Goal: Information Seeking & Learning: Learn about a topic

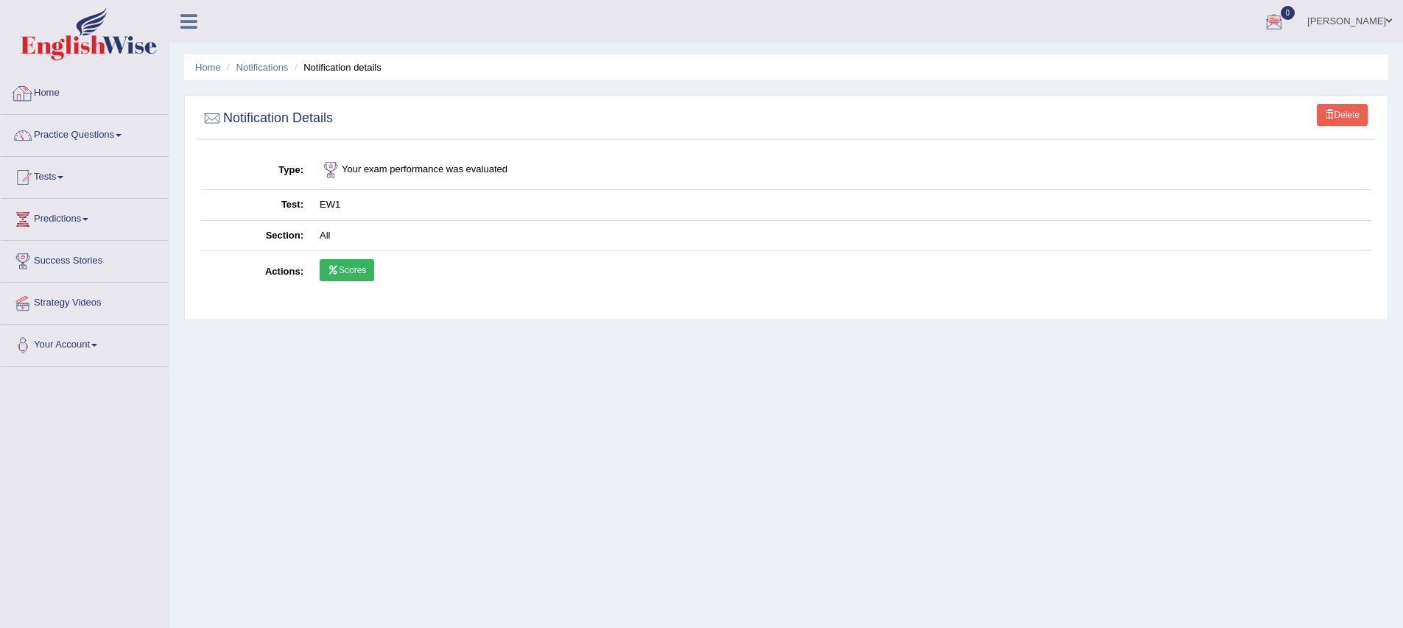
click at [387, 396] on div "Home Notifications Notification details Delete Notification Details Type Your e…" at bounding box center [786, 368] width 1234 height 737
click at [43, 88] on link "Home" at bounding box center [85, 91] width 168 height 37
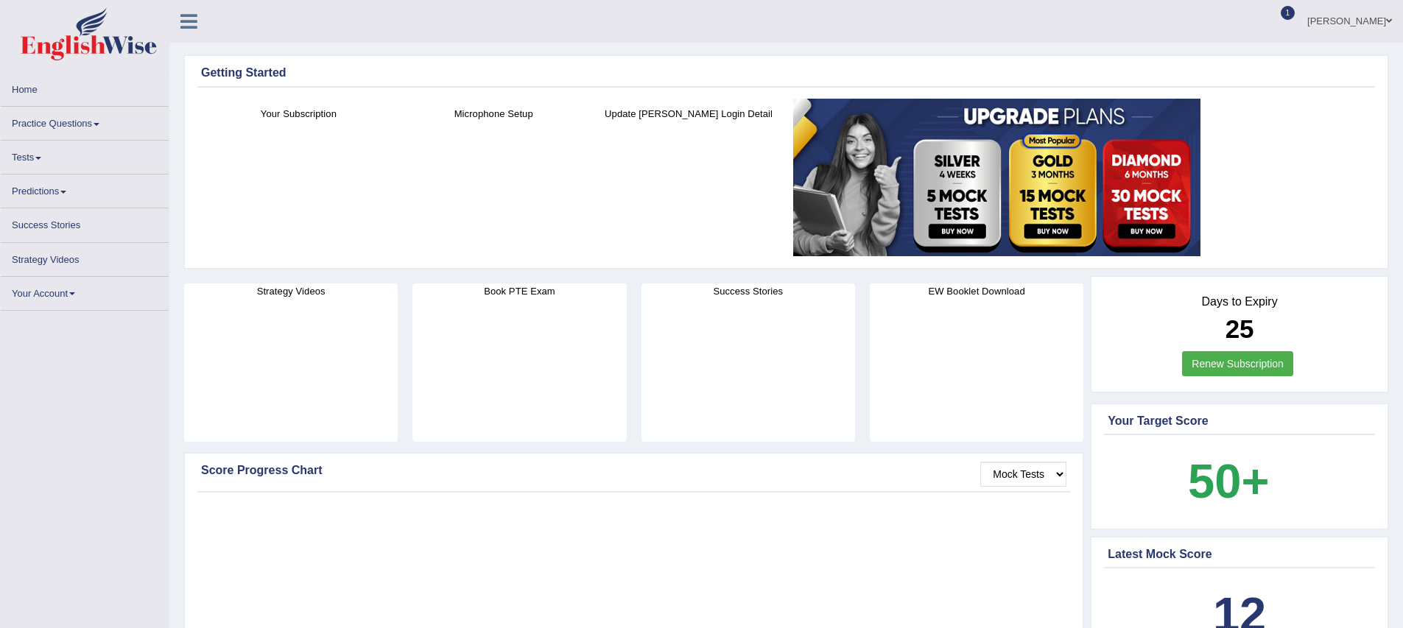
click at [52, 123] on link "Practice Questions" at bounding box center [85, 121] width 168 height 29
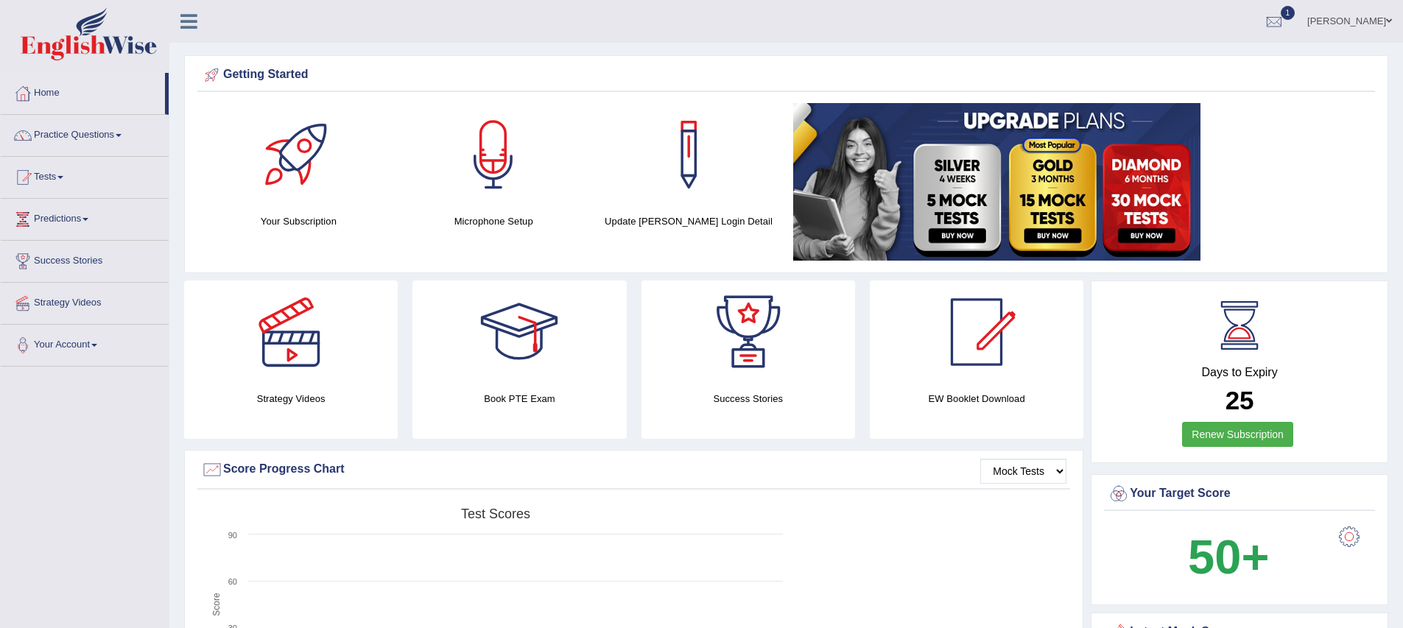
click at [66, 141] on link "Practice Questions" at bounding box center [85, 133] width 168 height 37
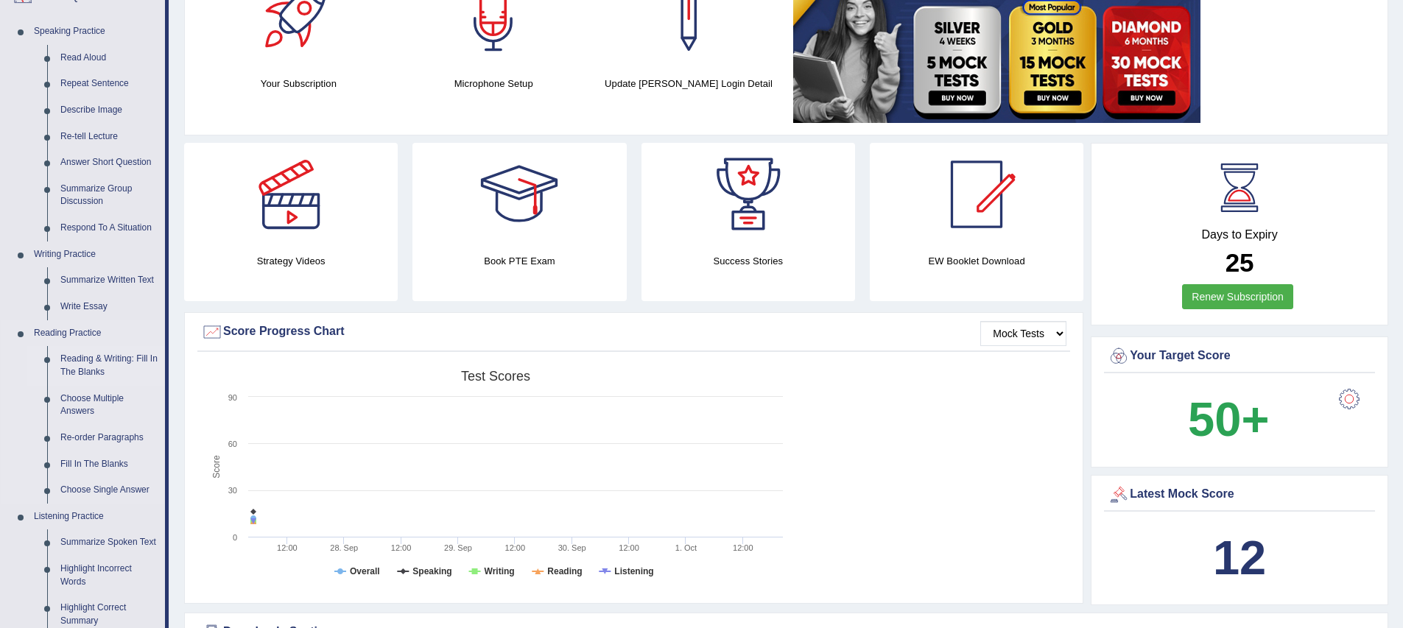
scroll to position [94, 0]
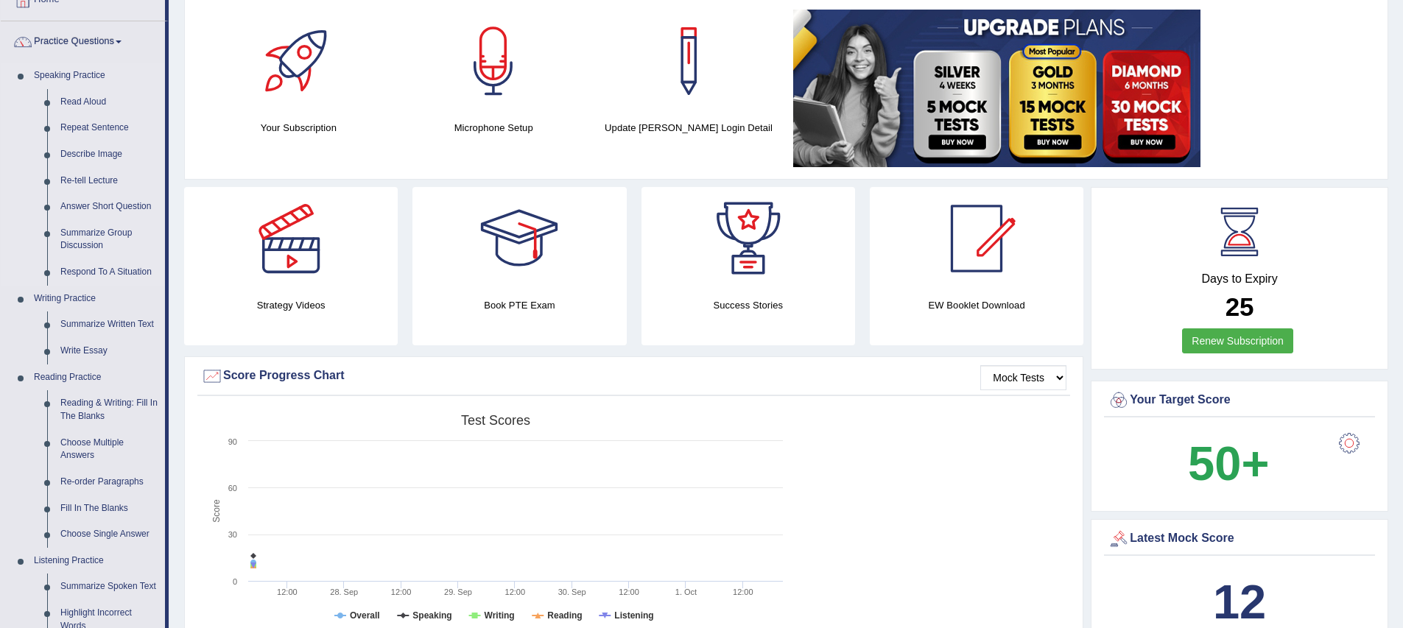
click at [15, 154] on li "Speaking Practice Read Aloud Repeat Sentence Describe Image Re-tell Lecture Ans…" at bounding box center [83, 174] width 164 height 223
click at [74, 298] on link "Writing Practice" at bounding box center [96, 299] width 138 height 27
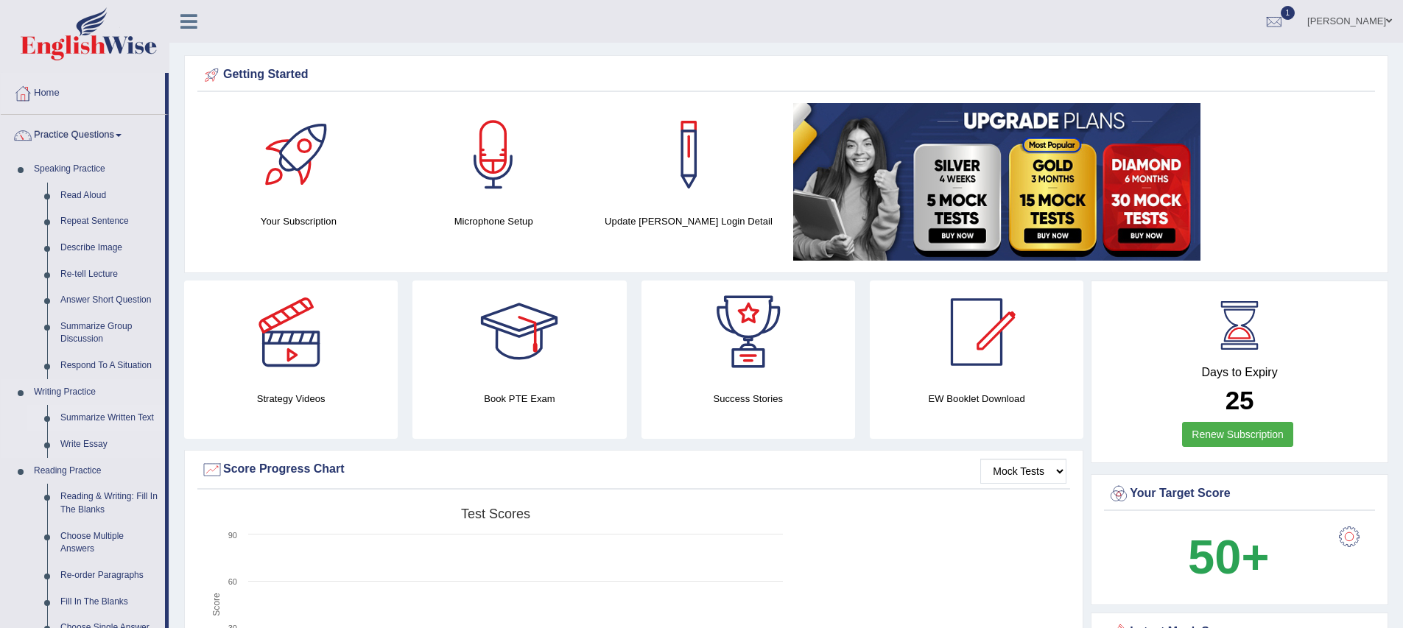
click at [95, 418] on link "Summarize Written Text" at bounding box center [109, 418] width 111 height 27
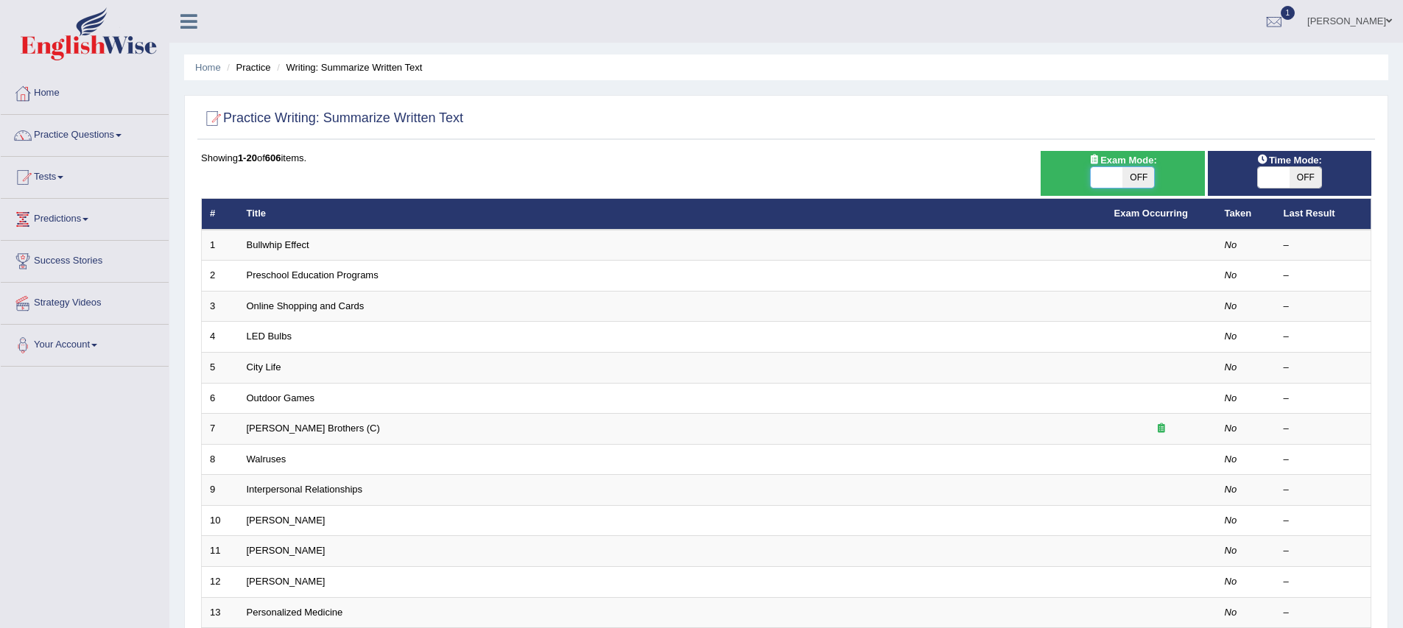
click at [1106, 175] on span at bounding box center [1107, 177] width 32 height 21
checkbox input "true"
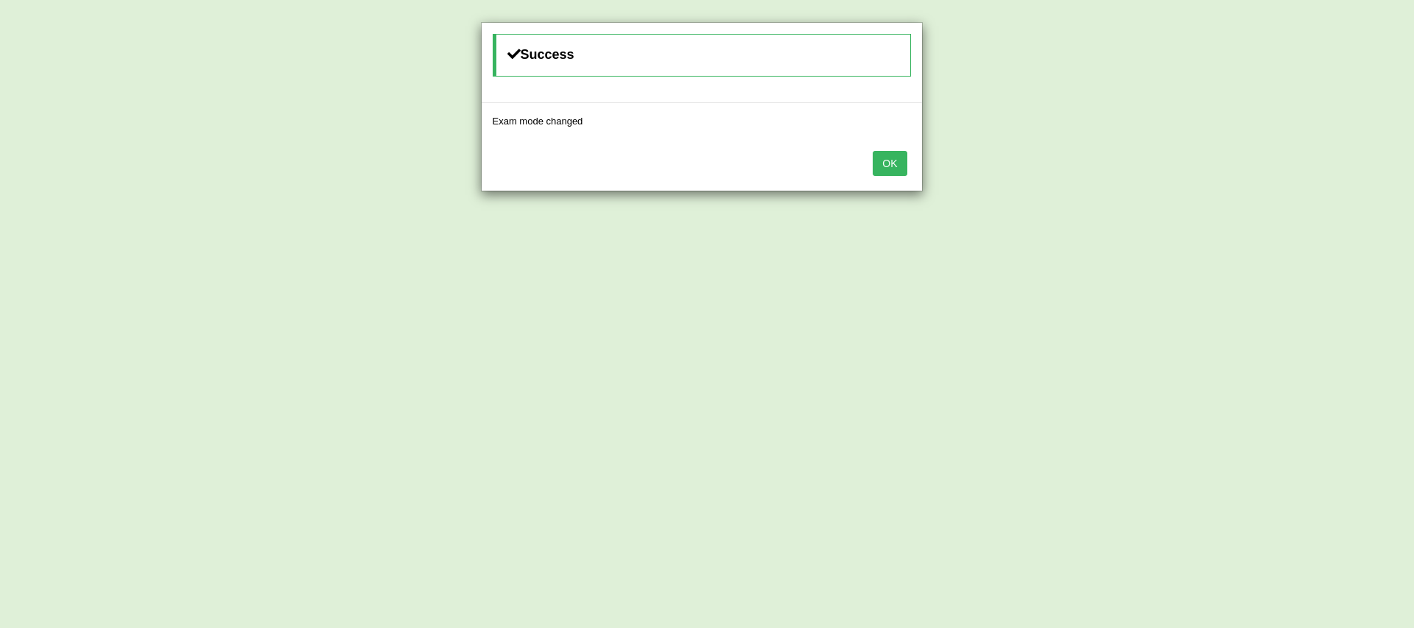
click at [886, 173] on button "OK" at bounding box center [890, 163] width 34 height 25
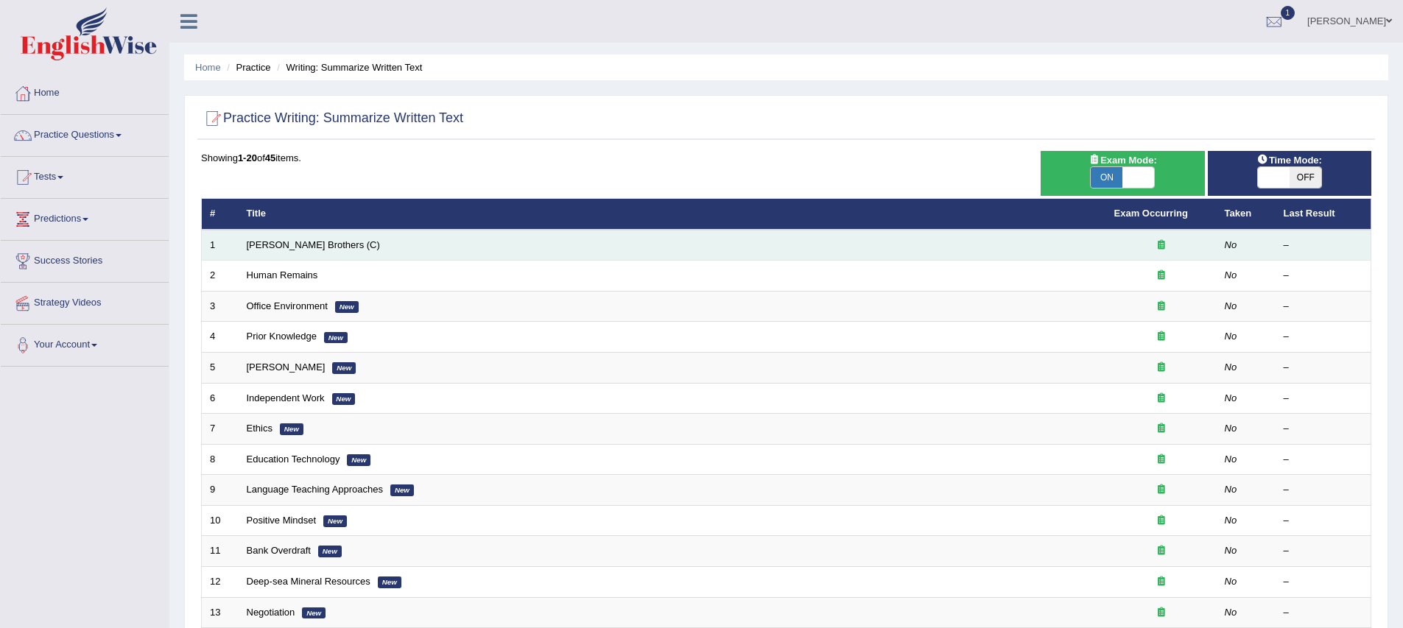
click at [508, 249] on td "[PERSON_NAME] Brothers (C)" at bounding box center [673, 245] width 868 height 31
click at [256, 242] on link "[PERSON_NAME] Brothers (C)" at bounding box center [313, 244] width 133 height 11
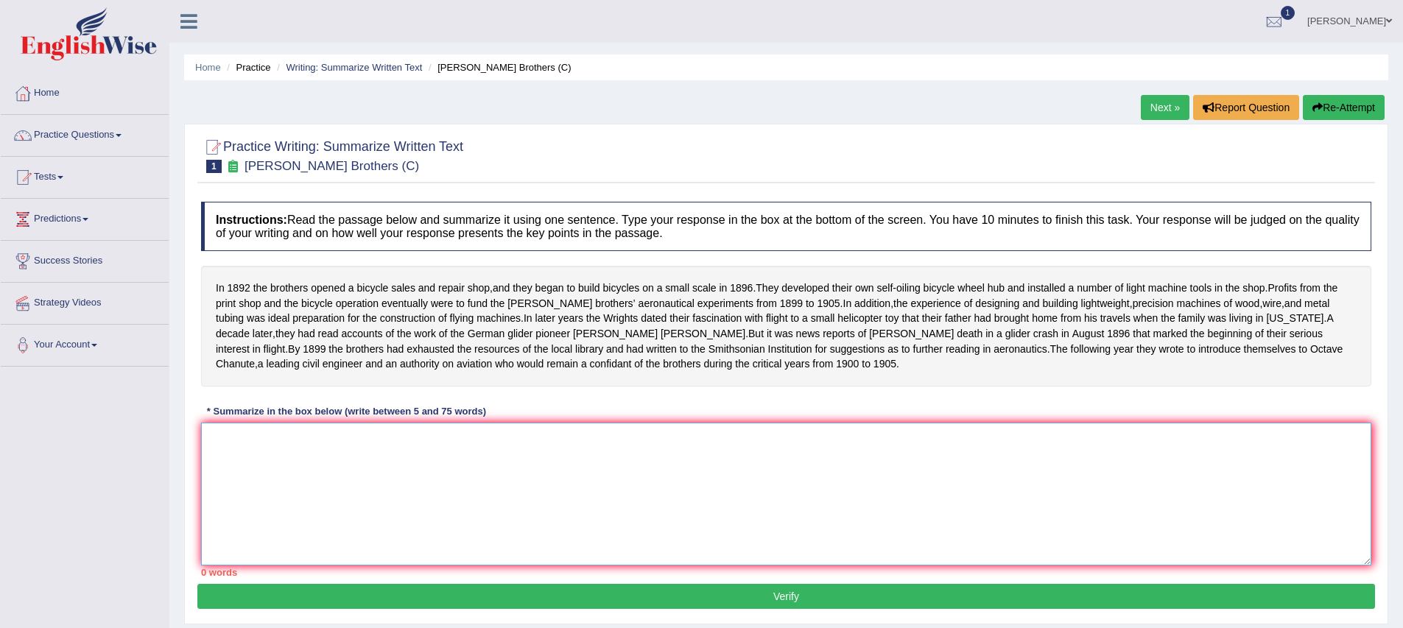
click at [289, 484] on textarea at bounding box center [786, 494] width 1171 height 143
drag, startPoint x: 229, startPoint y: 288, endPoint x: 371, endPoint y: 306, distance: 143.4
click at [400, 306] on div "In [DATE] the brothers opened a bicycle sales and repair shop , and they began …" at bounding box center [786, 326] width 1171 height 121
click at [250, 472] on textarea at bounding box center [786, 494] width 1171 height 143
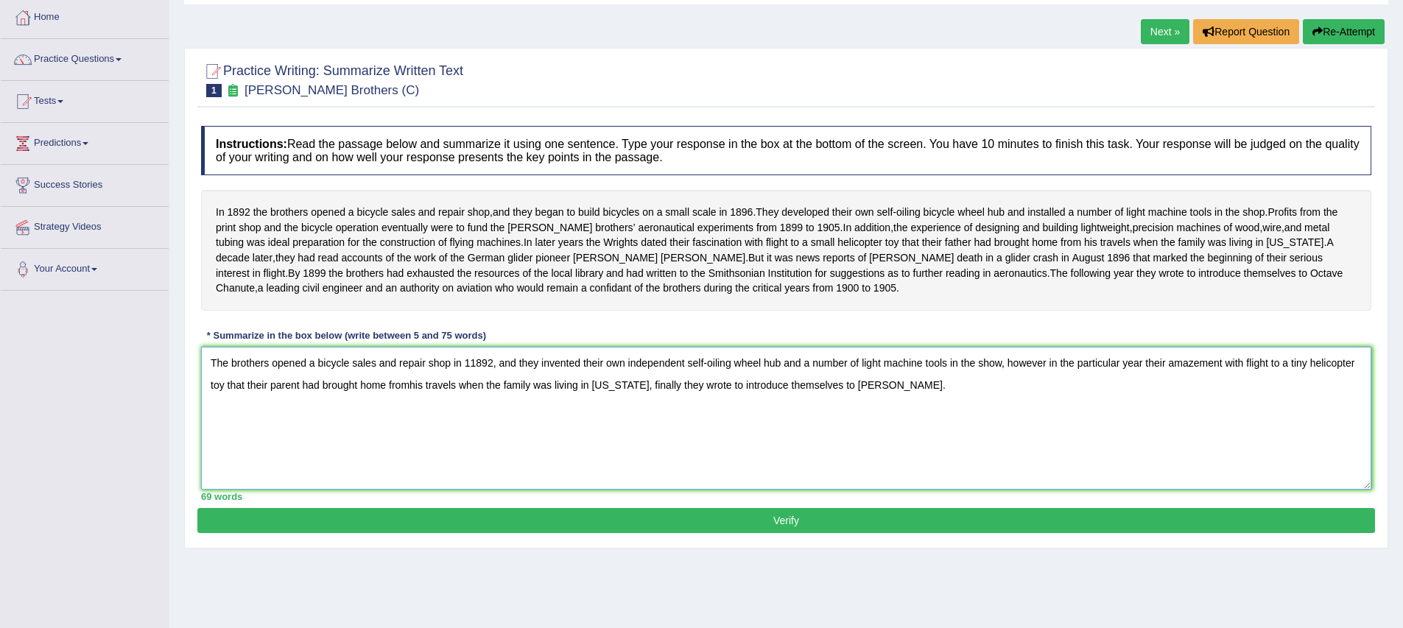
scroll to position [98, 0]
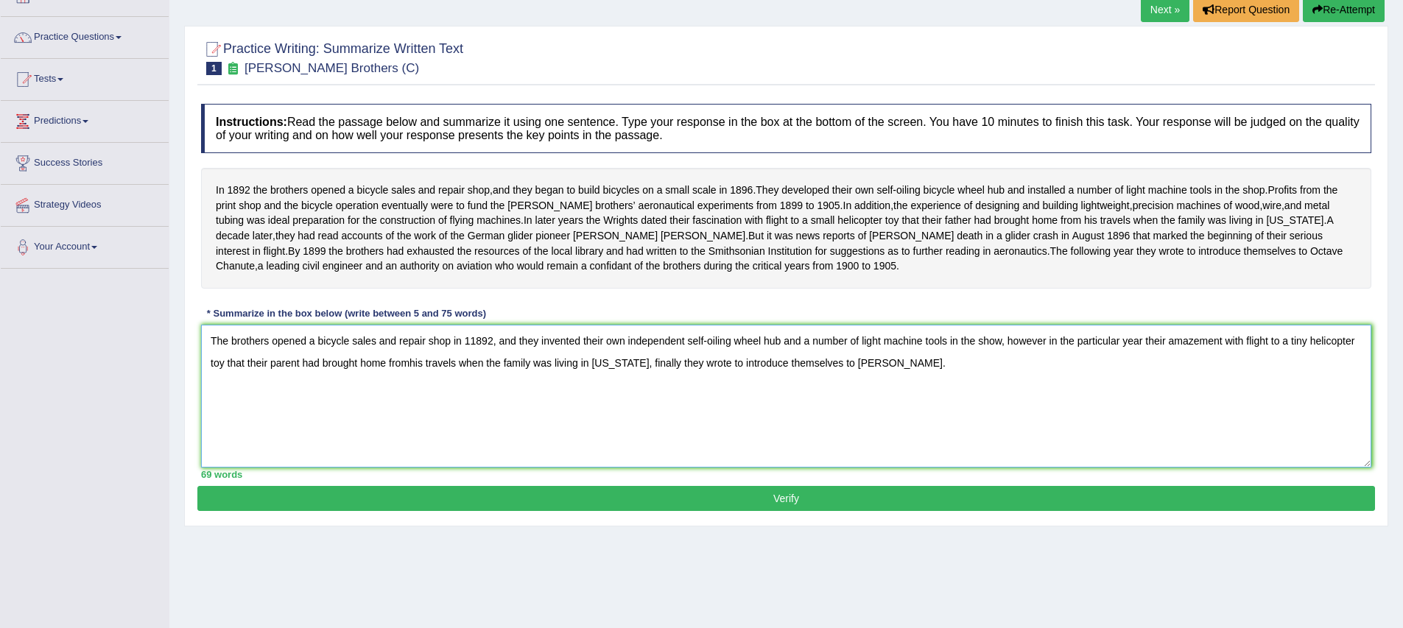
click at [561, 446] on textarea "The brothers opened a bicycle sales and repair shop in 11892, and they invented…" at bounding box center [786, 396] width 1171 height 143
click at [382, 373] on textarea "The brothers opened a bicycle sales and repair shop in 11892, and they invented…" at bounding box center [786, 396] width 1171 height 143
click at [480, 376] on textarea "The brothers opened a bicycle fixing shop and repair shop in 11892, and they in…" at bounding box center [786, 396] width 1171 height 143
click at [497, 375] on textarea "The brothers opened a bicycle fixing shop and showroom in 11892, and they inven…" at bounding box center [786, 396] width 1171 height 143
click at [998, 399] on textarea "The brothers opened a bicycle fixing shop and showroom in 1892, and they invent…" at bounding box center [786, 396] width 1171 height 143
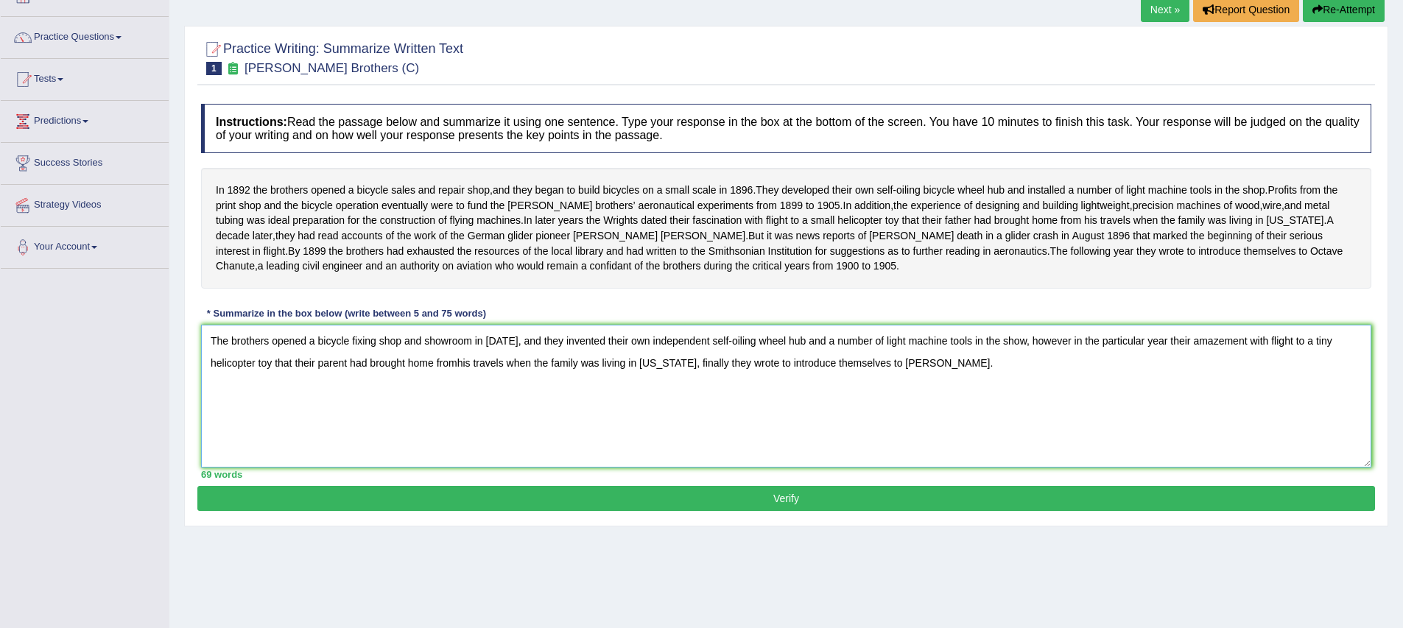
type textarea "The brothers opened a bicycle fixing shop and showroom in 1892, and they invent…"
click at [879, 511] on button "Verify" at bounding box center [786, 498] width 1178 height 25
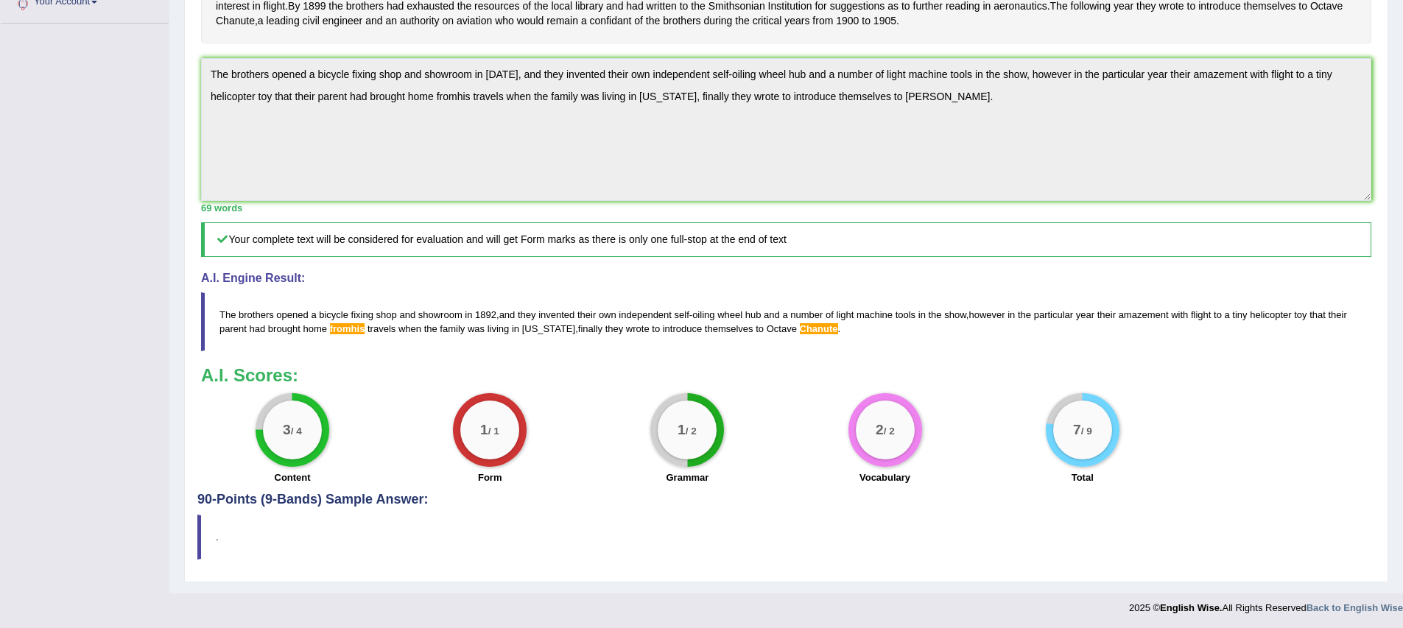
scroll to position [376, 0]
click at [287, 355] on div "Instructions: Read the passage below and summarize it using one sentence. Type …" at bounding box center [786, 170] width 1178 height 642
click at [596, 368] on h3 "A.I. Scores:" at bounding box center [786, 373] width 1171 height 19
click at [358, 346] on blockquote "The brothers opened a bicycle fixing shop and showroom in 1892 , and they inven…" at bounding box center [786, 319] width 1171 height 59
click at [365, 331] on span "fromhis" at bounding box center [347, 326] width 35 height 11
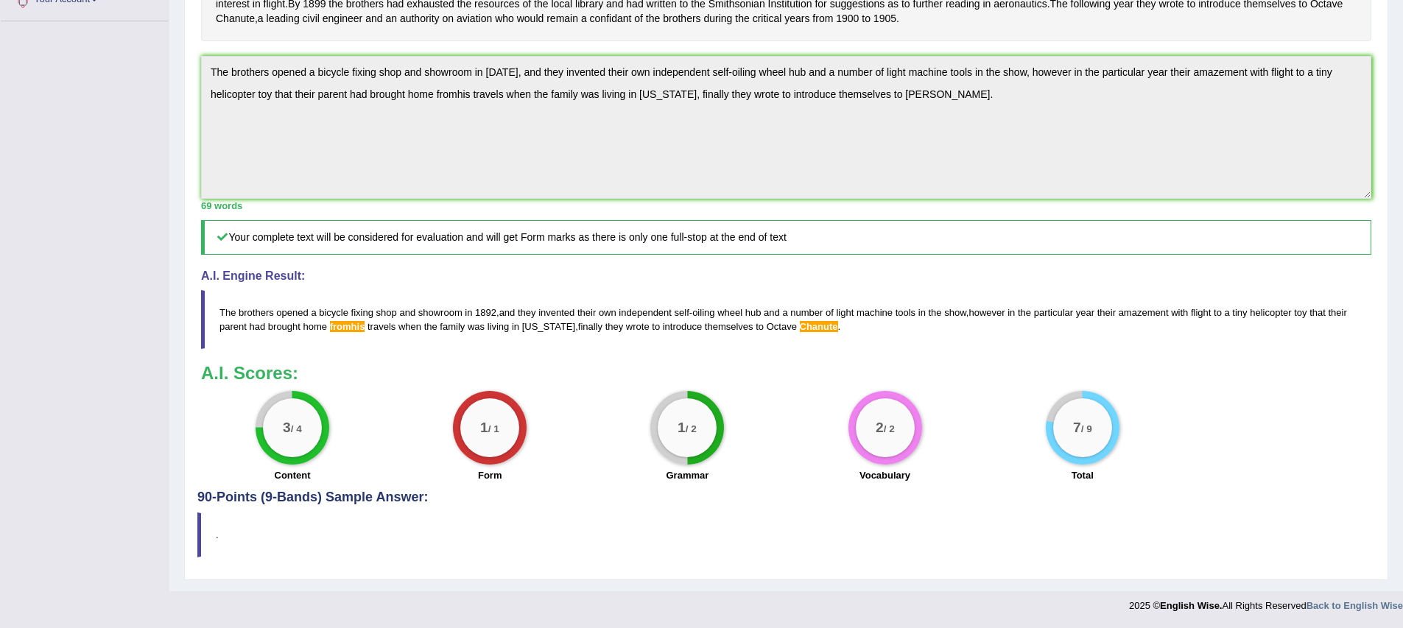
click at [1046, 508] on div "Practice Writing: Summarize Written Text 1 Wright Brothers (C) Instructions: Re…" at bounding box center [786, 179] width 1204 height 802
drag, startPoint x: 1115, startPoint y: 511, endPoint x: 1003, endPoint y: 592, distance: 137.6
click at [328, 539] on blockquote "." at bounding box center [786, 535] width 1178 height 45
click at [415, 517] on blockquote "." at bounding box center [786, 535] width 1178 height 45
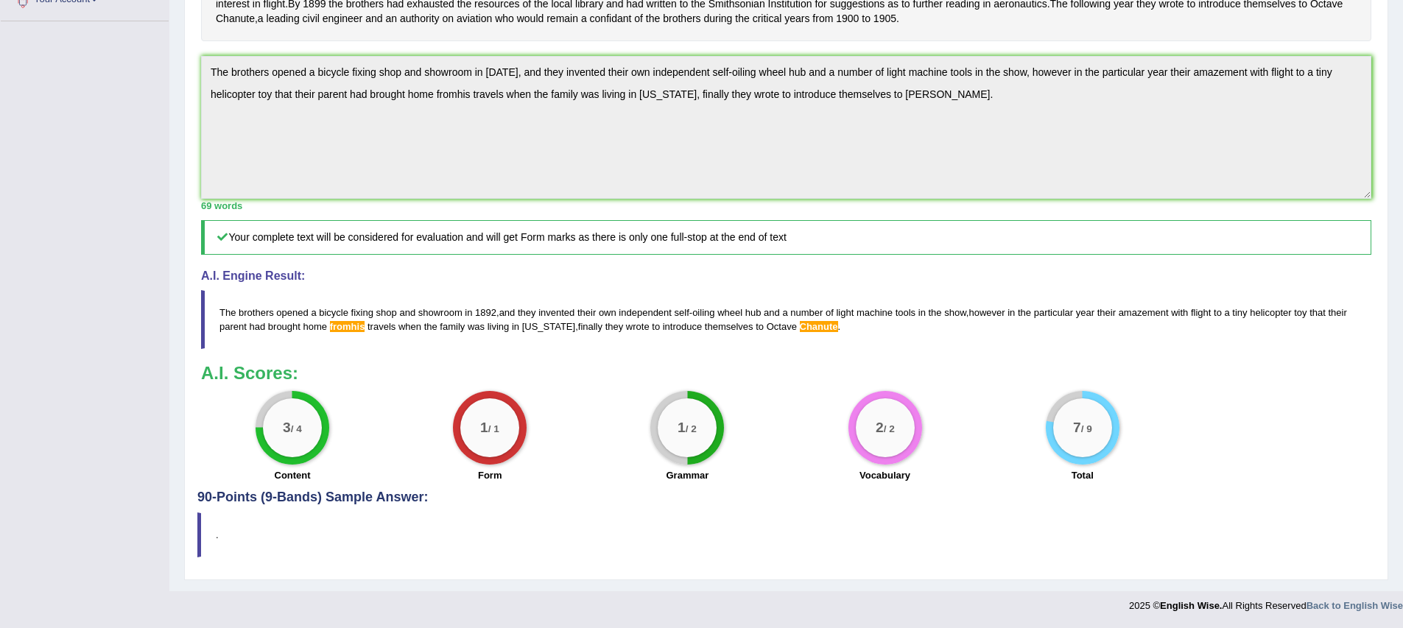
click at [814, 339] on blockquote "The brothers opened a bicycle fixing shop and showroom in 1892 , and they inven…" at bounding box center [786, 319] width 1171 height 59
click at [828, 348] on blockquote "The brothers opened a bicycle fixing shop and showroom in 1892 , and they inven…" at bounding box center [786, 319] width 1171 height 59
click at [818, 392] on div "2 / 2 Vocabulary" at bounding box center [884, 438] width 197 height 95
click at [840, 541] on blockquote "." at bounding box center [786, 535] width 1178 height 45
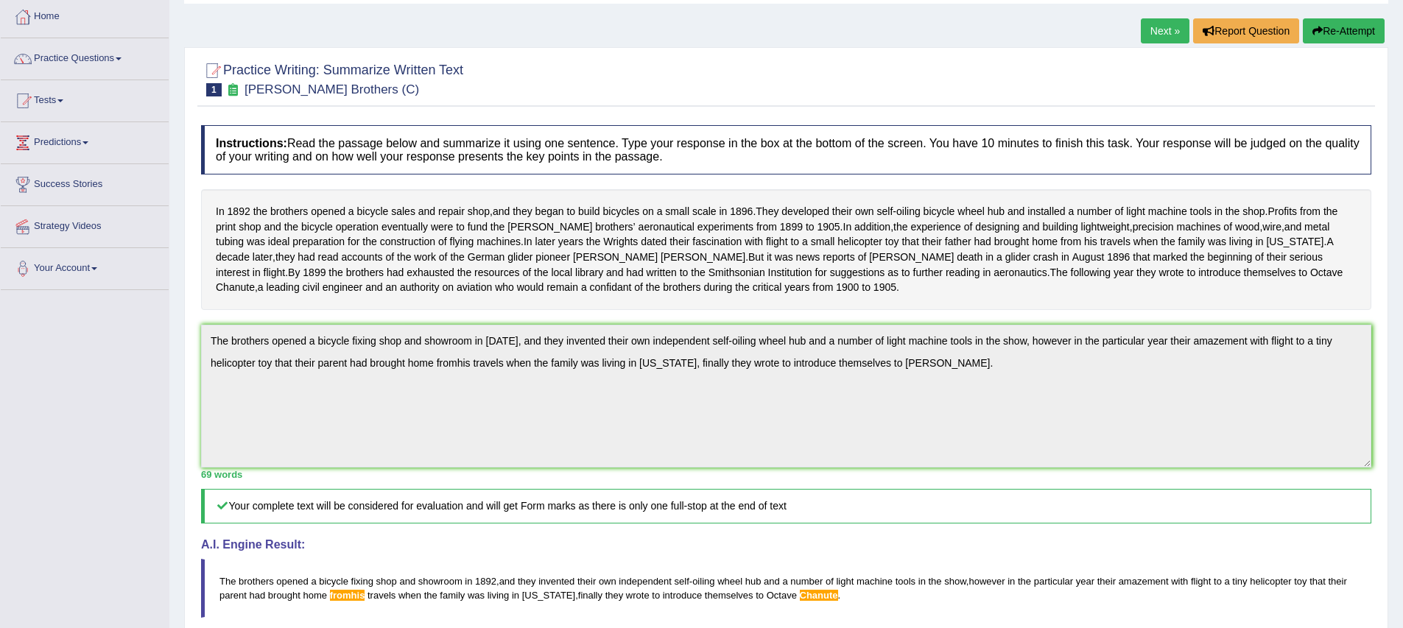
scroll to position [0, 0]
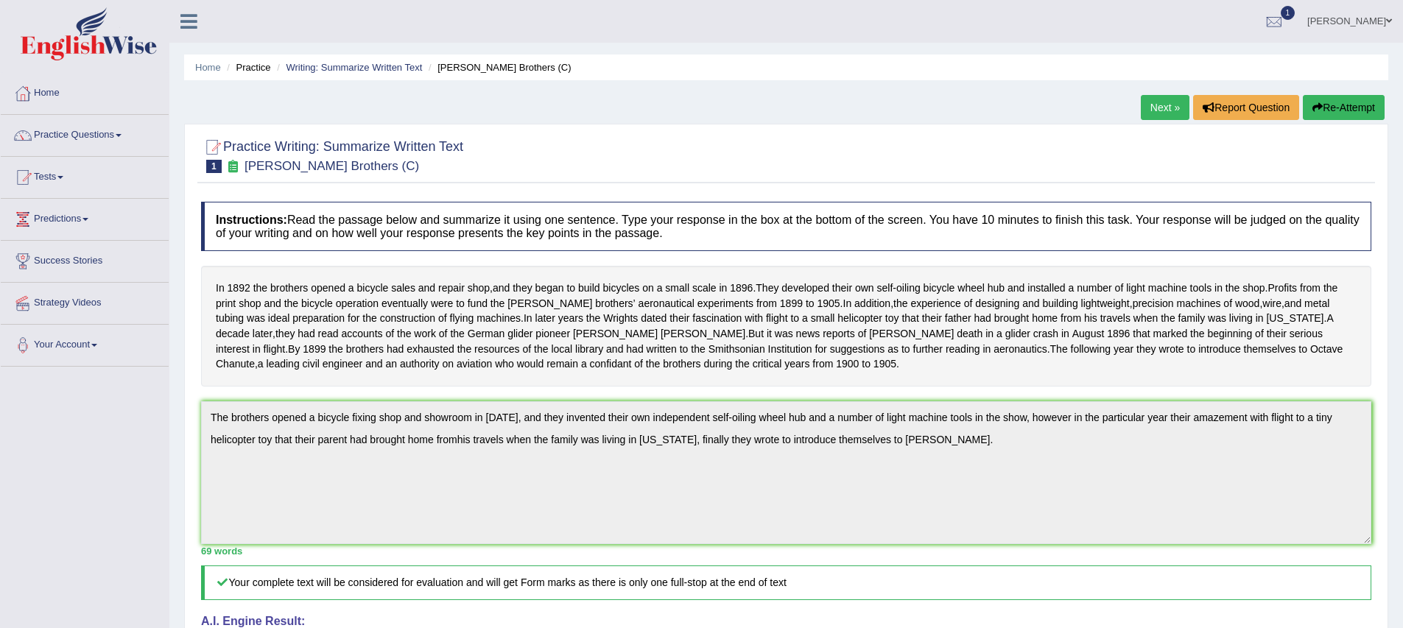
click at [1173, 111] on link "Next »" at bounding box center [1165, 107] width 49 height 25
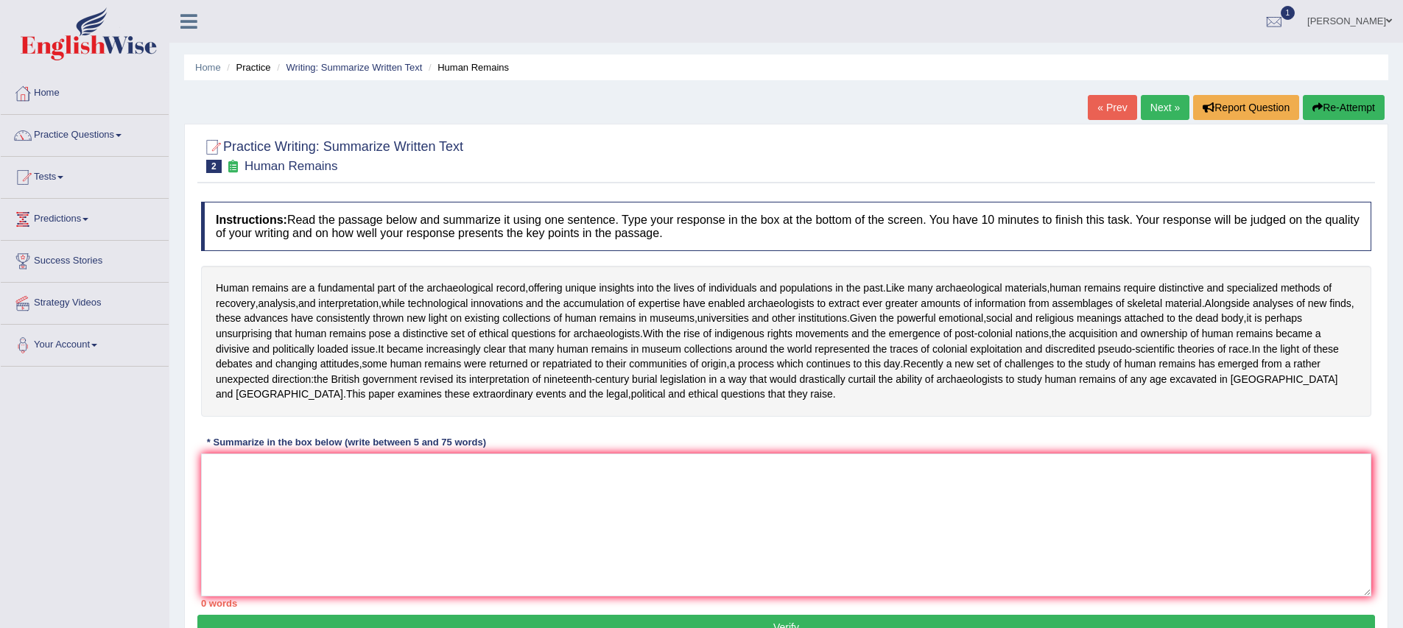
drag, startPoint x: 126, startPoint y: 523, endPoint x: 107, endPoint y: 413, distance: 112.1
click at [127, 517] on div "Toggle navigation Home Practice Questions Speaking Practice Read Aloud Repeat S…" at bounding box center [701, 383] width 1403 height 766
click at [43, 93] on link "Home" at bounding box center [85, 91] width 168 height 37
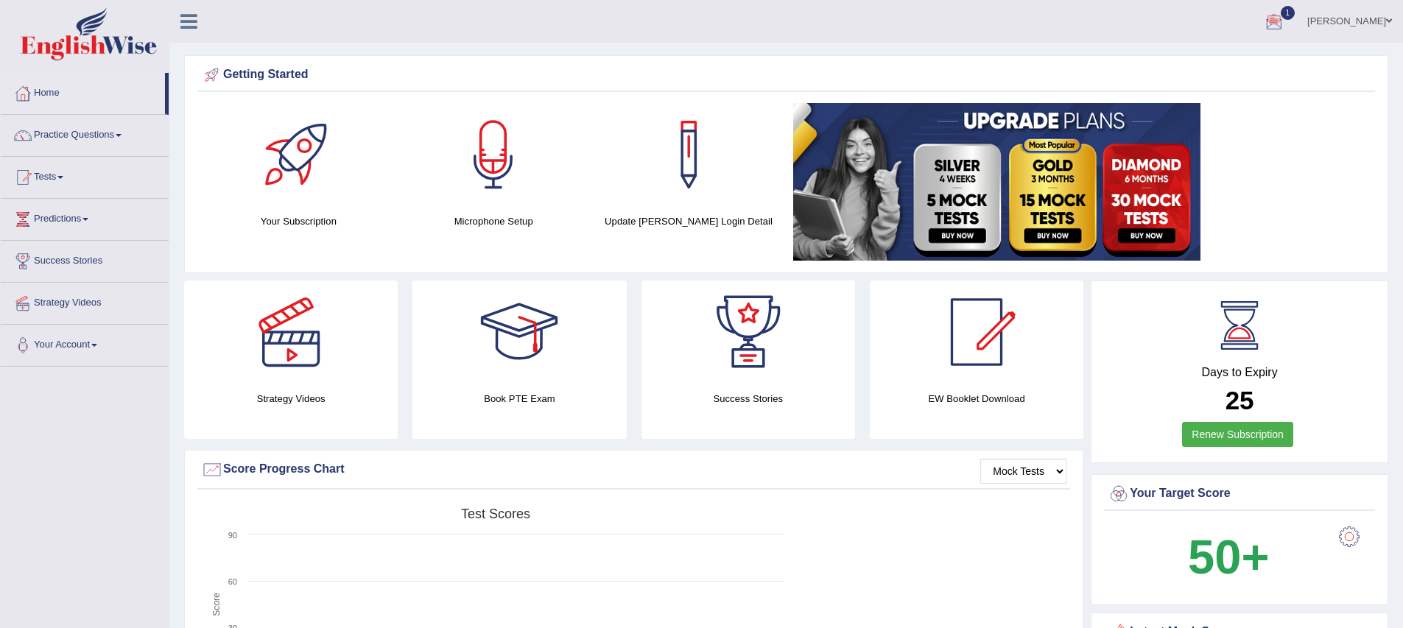
click at [1285, 28] on div at bounding box center [1274, 22] width 22 height 22
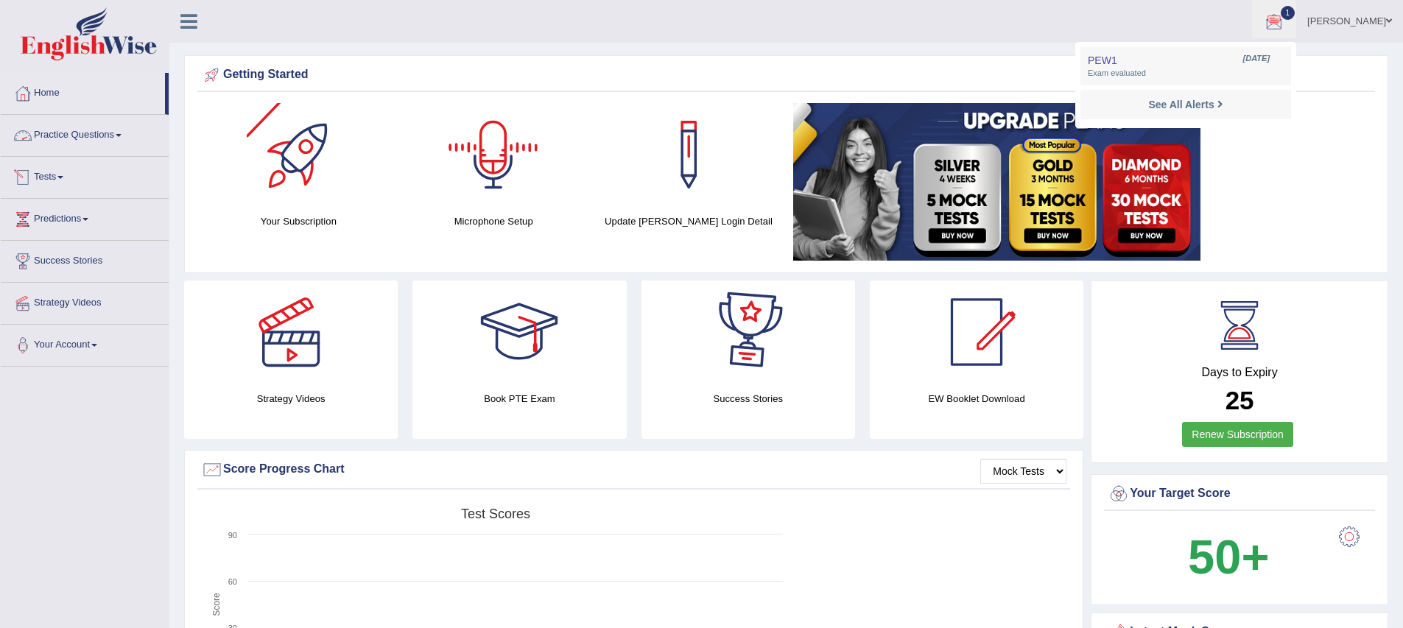
click at [75, 129] on link "Practice Questions" at bounding box center [85, 133] width 168 height 37
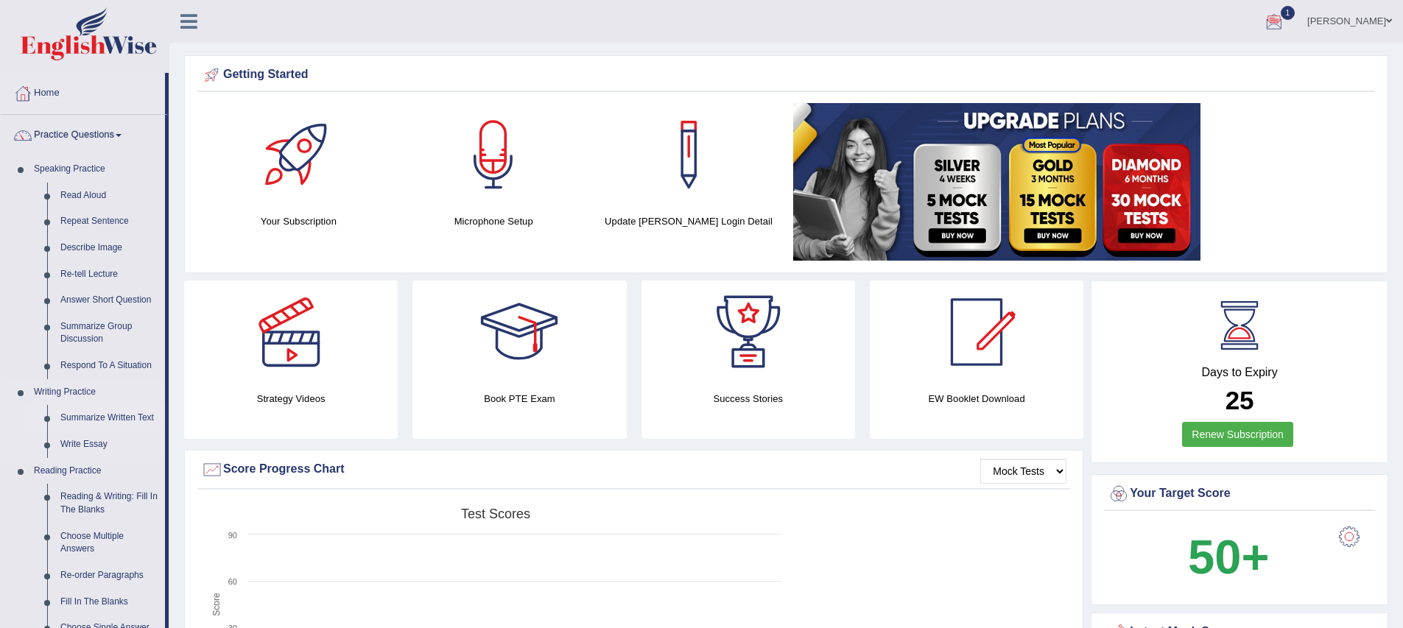
click at [99, 417] on link "Summarize Written Text" at bounding box center [109, 418] width 111 height 27
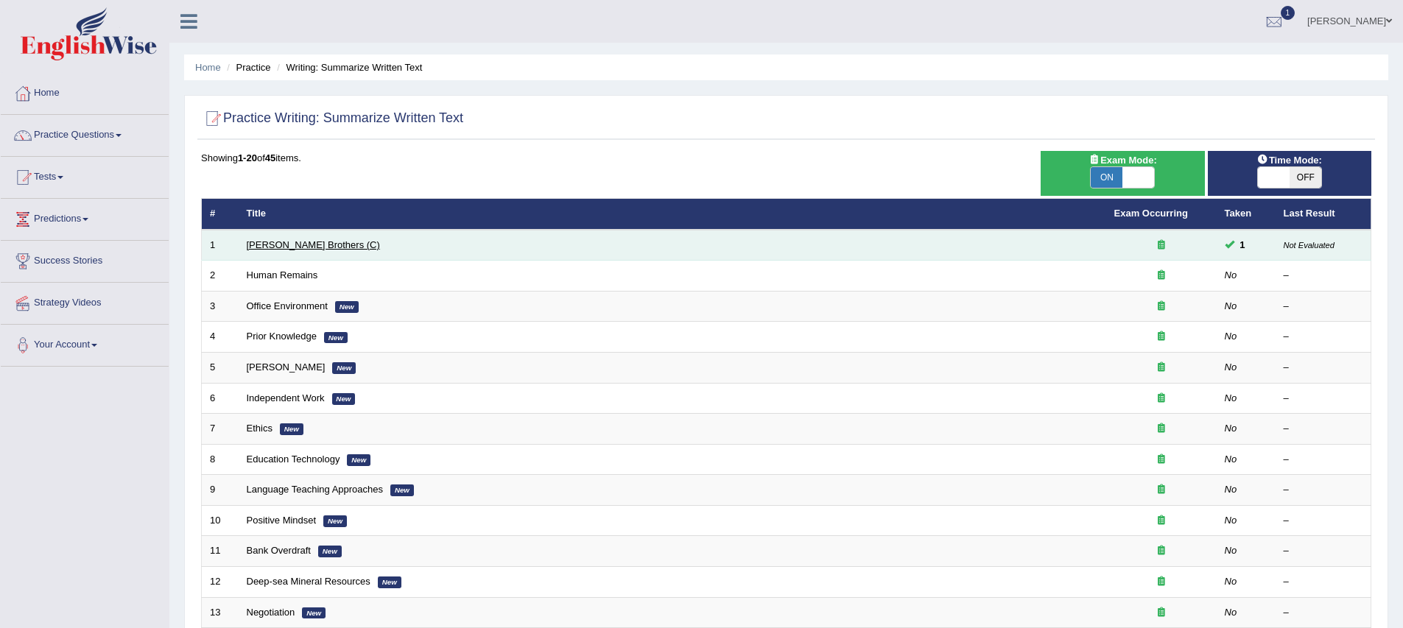
click at [279, 243] on link "[PERSON_NAME] Brothers (C)" at bounding box center [313, 244] width 133 height 11
click at [1308, 243] on small "Not Evaluated" at bounding box center [1309, 245] width 51 height 9
click at [1232, 242] on span at bounding box center [1230, 244] width 10 height 10
